Goal: Obtain resource: Download file/media

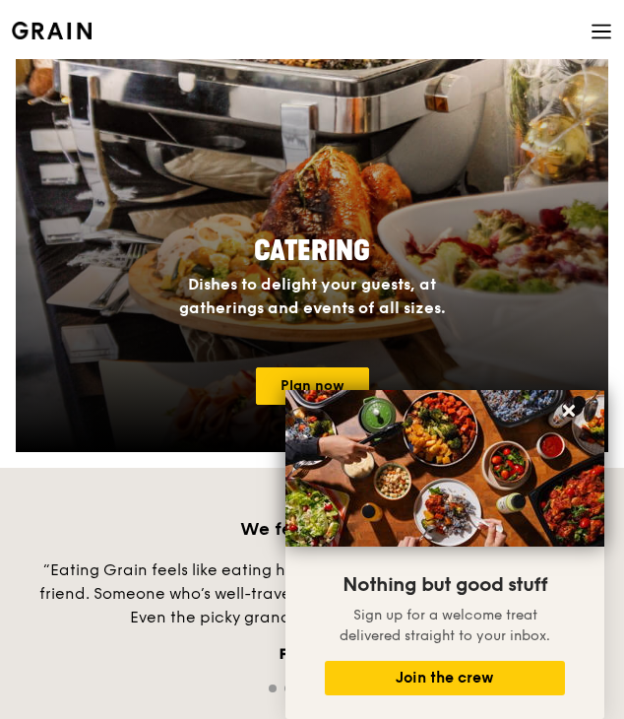
scroll to position [1773, 0]
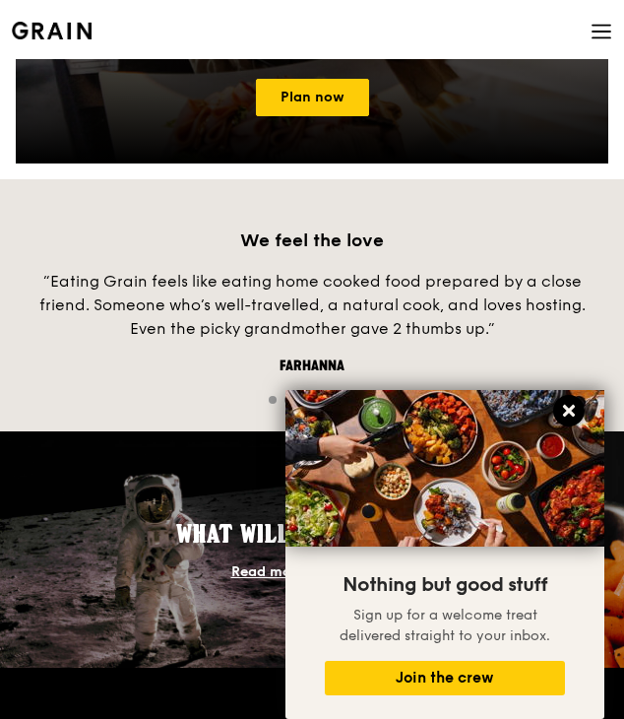
click at [569, 414] on icon at bounding box center [569, 411] width 18 height 18
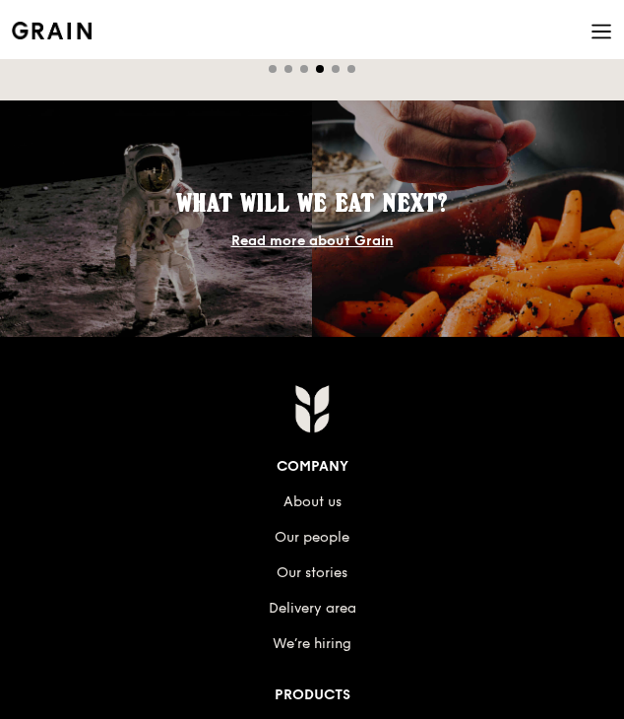
scroll to position [2462, 0]
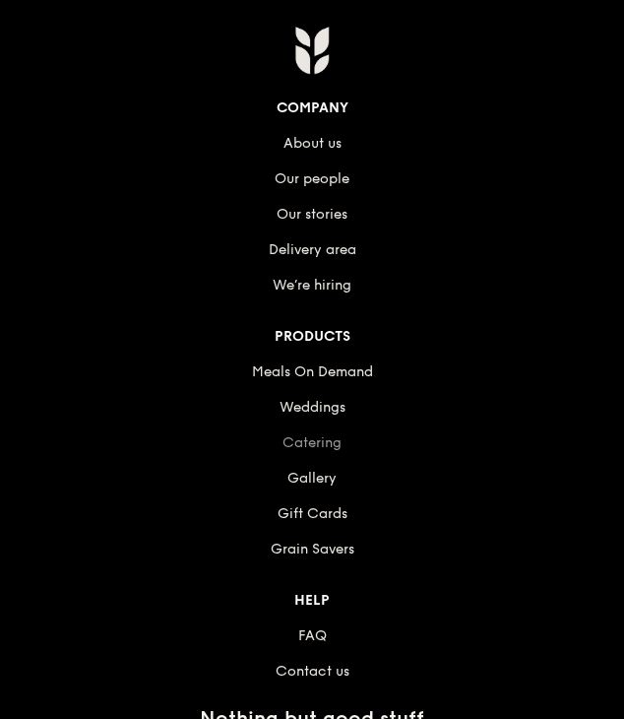
click at [322, 443] on link "Catering" at bounding box center [312, 442] width 59 height 17
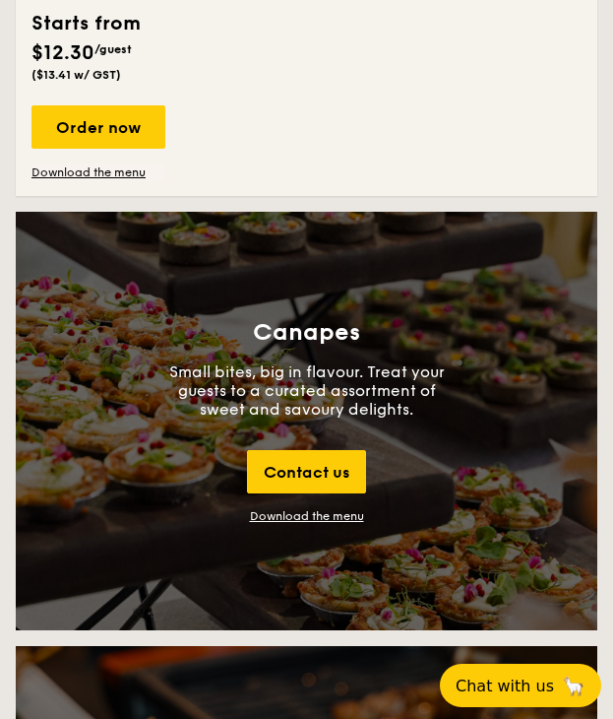
scroll to position [4333, 0]
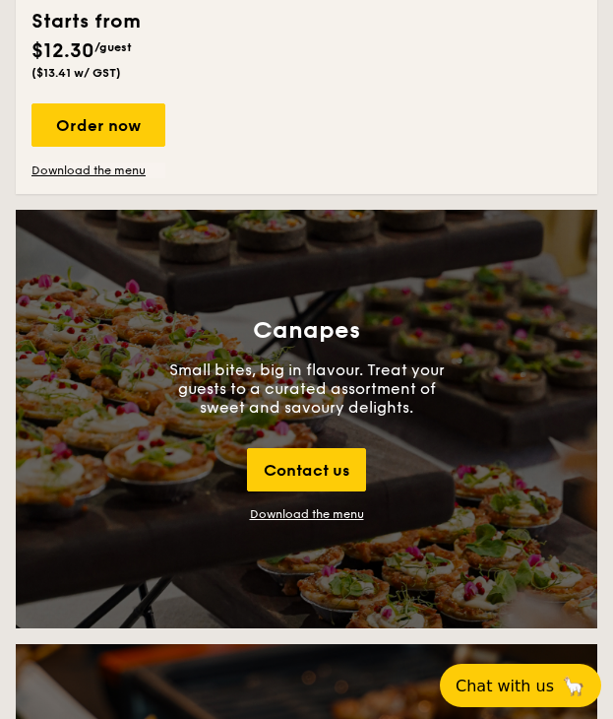
click at [309, 516] on div "Download the menu" at bounding box center [307, 514] width 114 height 14
